Goal: Information Seeking & Learning: Learn about a topic

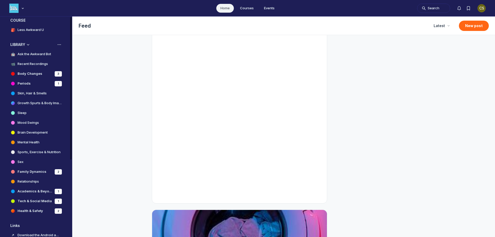
scroll to position [103, 0]
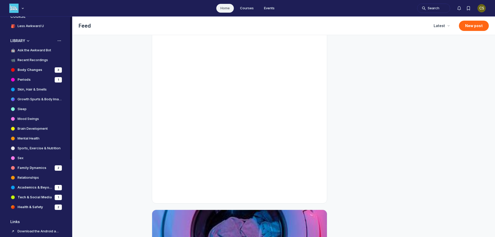
click at [44, 98] on h4 "Growth Spurts & Body Image" at bounding box center [40, 99] width 44 height 5
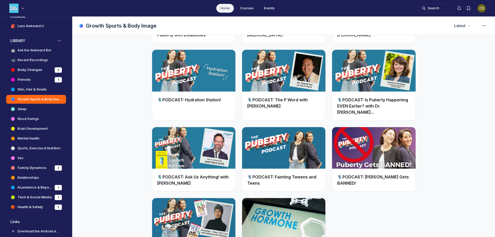
scroll to position [871, 0]
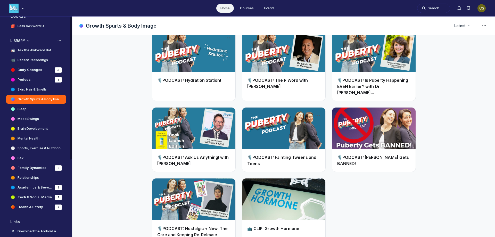
click at [28, 147] on h4 "Sports, Exercise & Nutrition" at bounding box center [39, 148] width 43 height 5
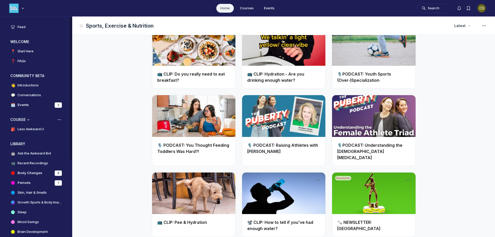
click at [25, 127] on h4 "Less Awkward U" at bounding box center [31, 129] width 26 height 5
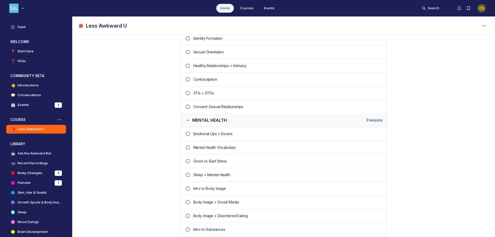
scroll to position [663, 0]
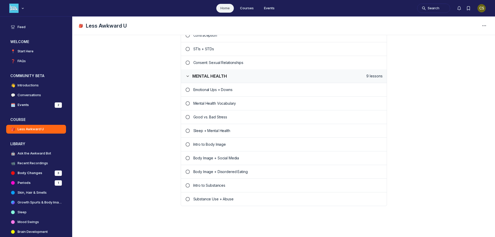
click at [231, 171] on p "Body Image + Disordered Eating" at bounding box center [287, 171] width 189 height 5
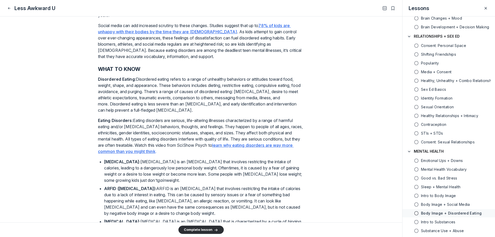
scroll to position [155, 0]
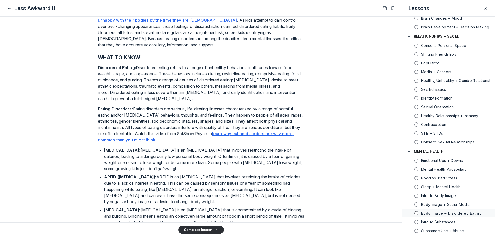
click at [269, 134] on u "learn why eating disorders are way more common than you might think" at bounding box center [196, 136] width 196 height 11
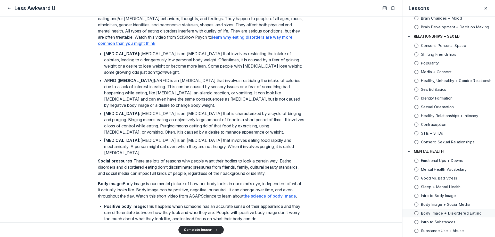
scroll to position [258, 0]
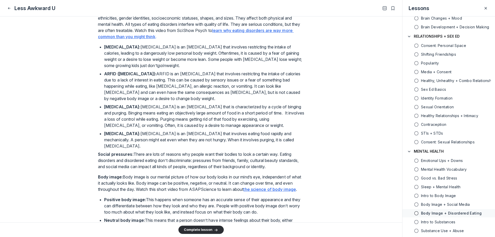
click at [279, 190] on u "the science of body image" at bounding box center [270, 189] width 53 height 5
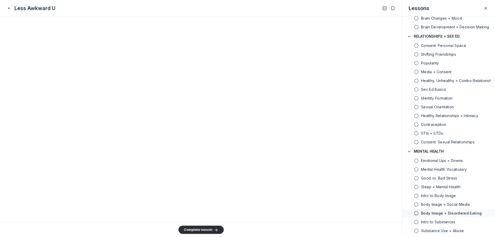
scroll to position [1058, 0]
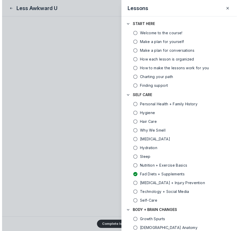
scroll to position [268, 0]
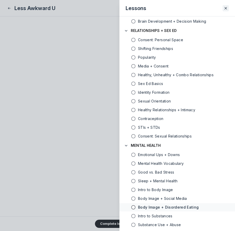
click at [225, 8] on icon "Close" at bounding box center [226, 8] width 4 height 5
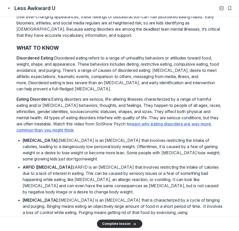
scroll to position [181, 0]
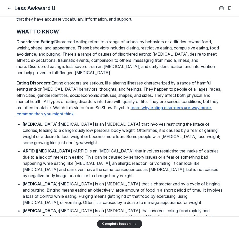
click at [229, 34] on main "Lesson 47 of 49 Body Image + Disordered Eating The world has changed… and so ha…" at bounding box center [119, 117] width 239 height 200
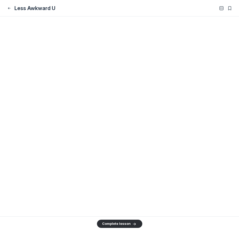
scroll to position [1109, 0]
